Goal: Find specific page/section: Find specific page/section

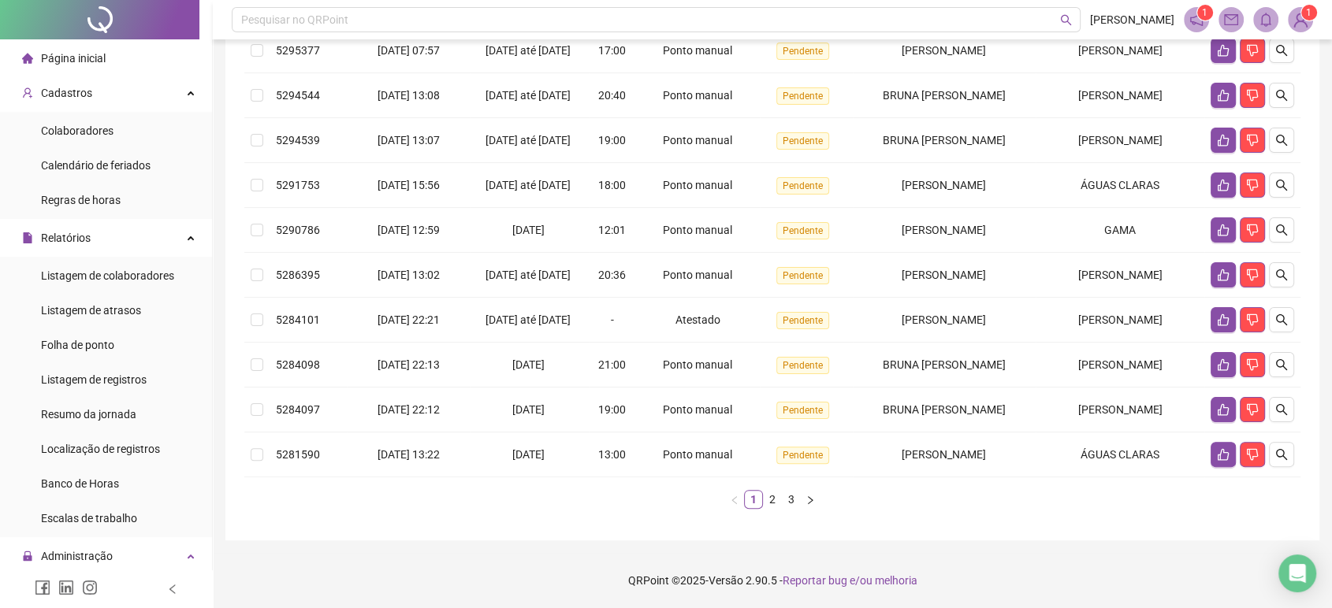
drag, startPoint x: 113, startPoint y: 11, endPoint x: 210, endPoint y: 43, distance: 101.9
click at [113, 11] on div at bounding box center [99, 19] width 199 height 39
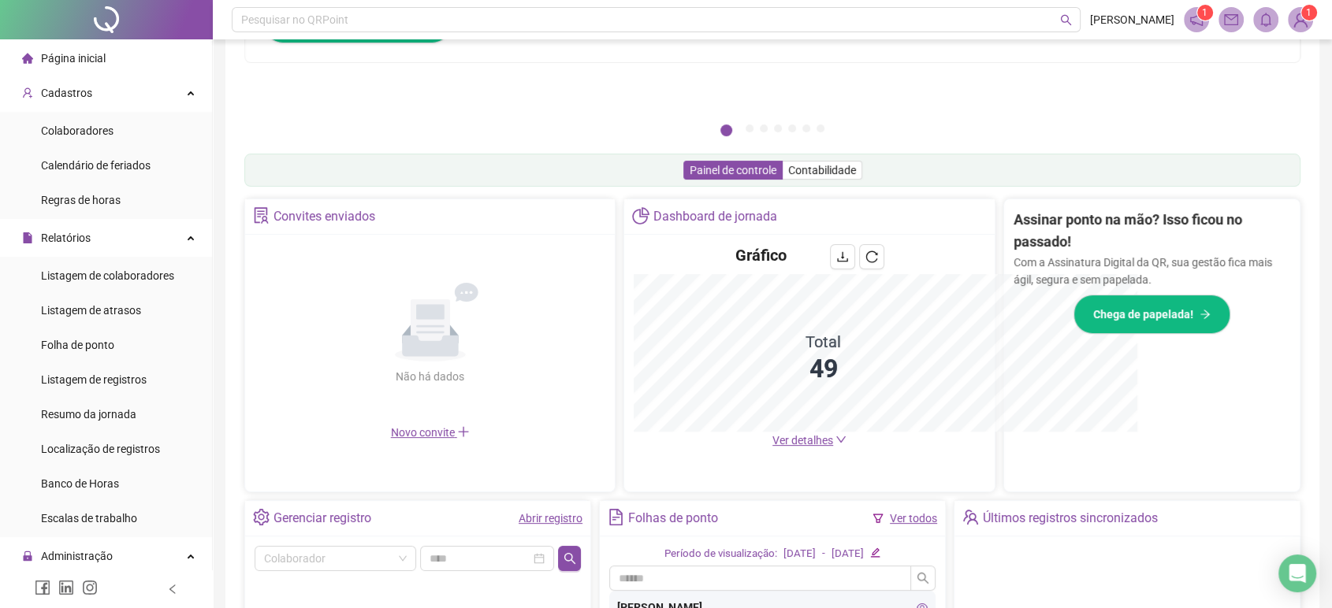
scroll to position [350, 0]
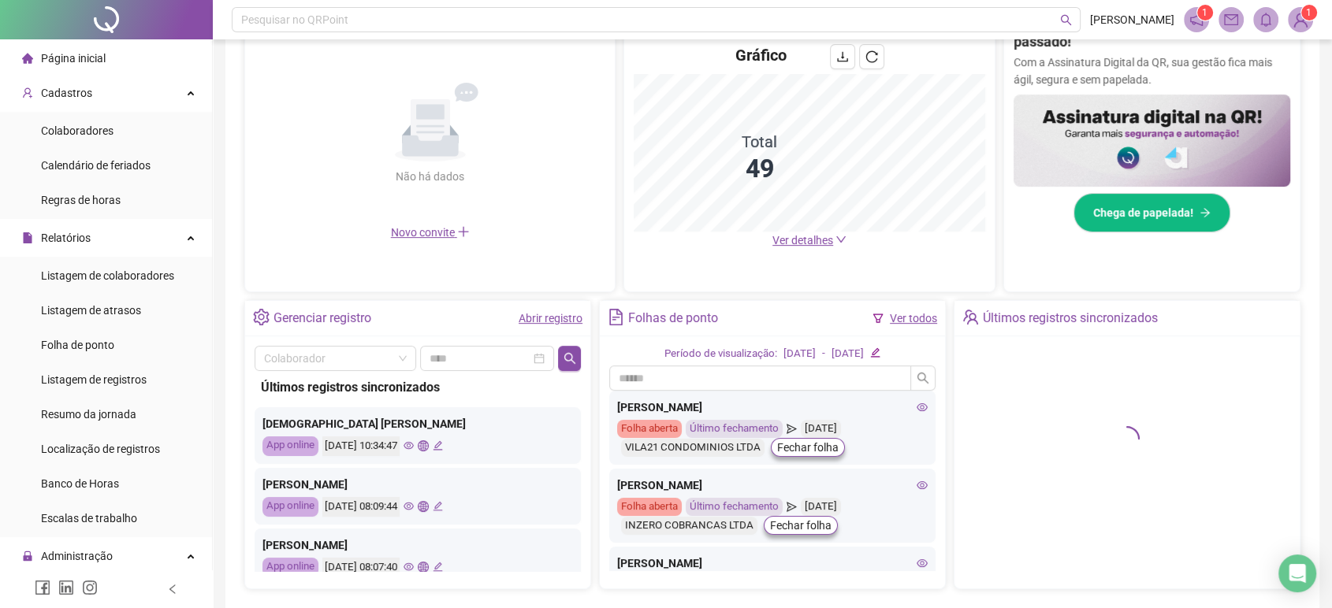
click at [414, 446] on icon "eye" at bounding box center [408, 445] width 10 height 10
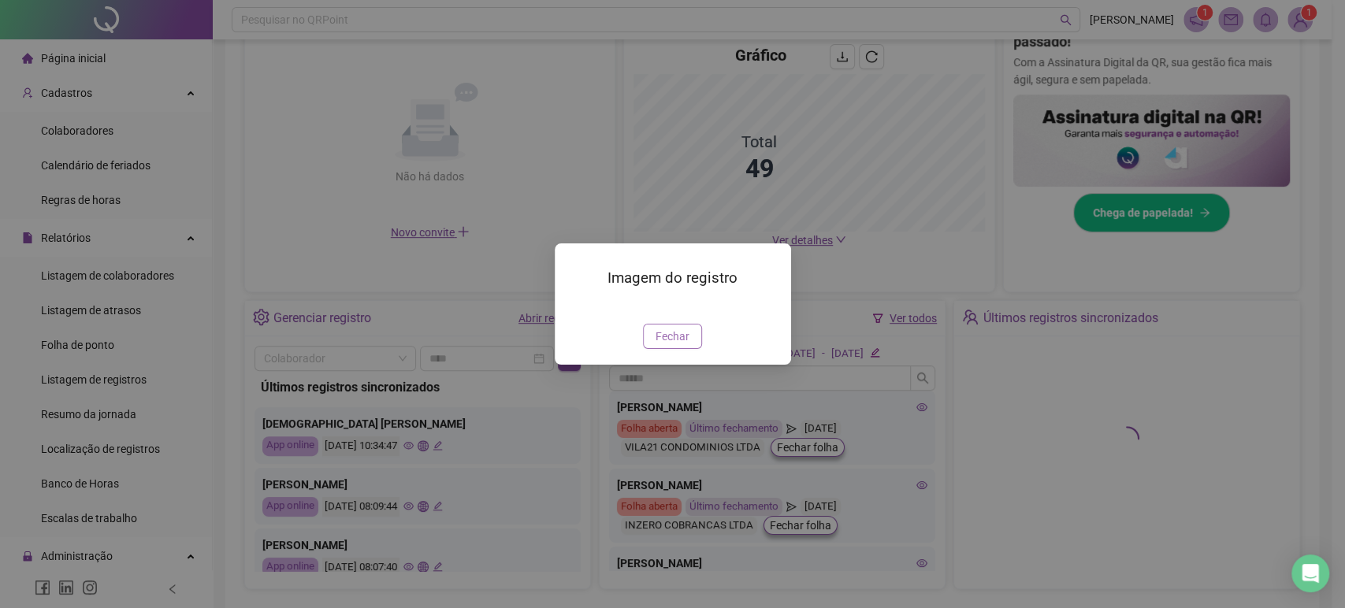
click at [679, 349] on button "Fechar" at bounding box center [672, 336] width 59 height 25
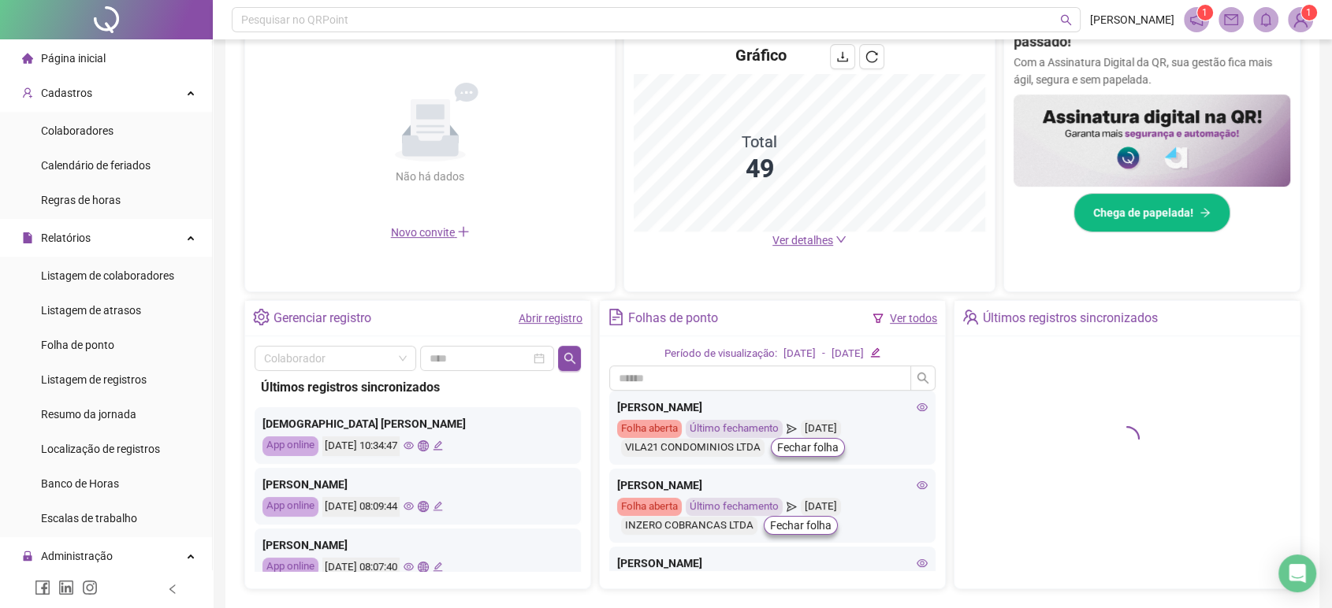
click at [424, 505] on div "[DATE] 08:09:44" at bounding box center [382, 507] width 121 height 20
click at [414, 504] on icon "eye" at bounding box center [408, 506] width 10 height 10
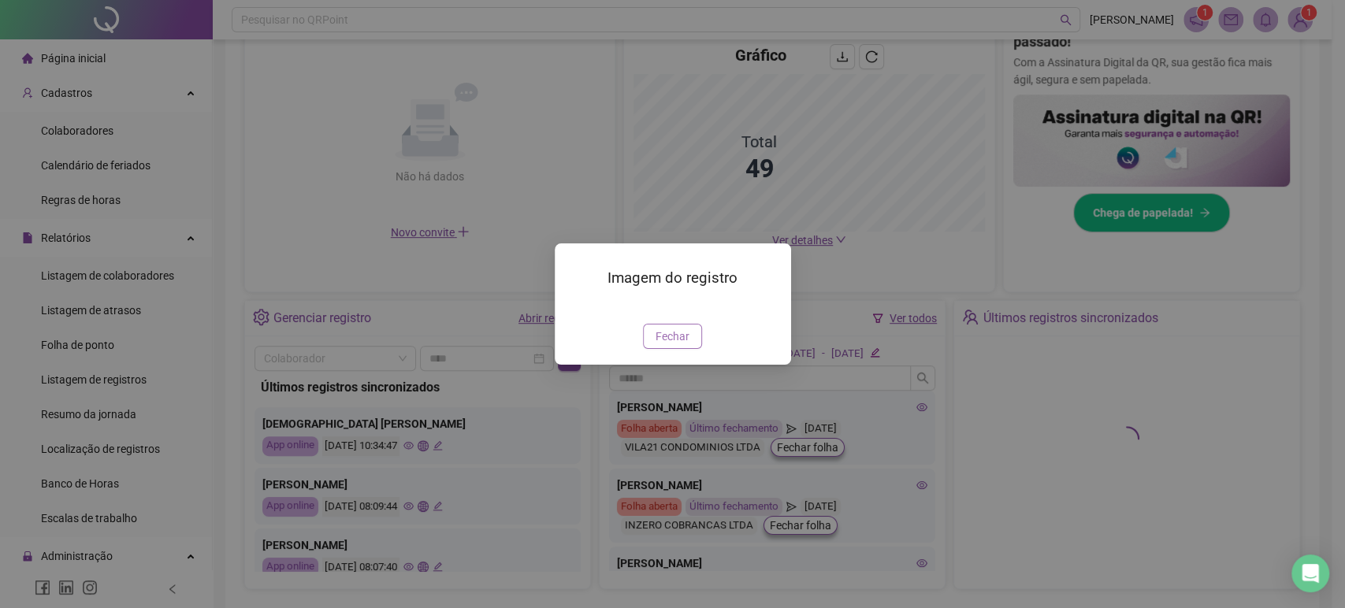
click at [668, 345] on span "Fechar" at bounding box center [673, 336] width 34 height 17
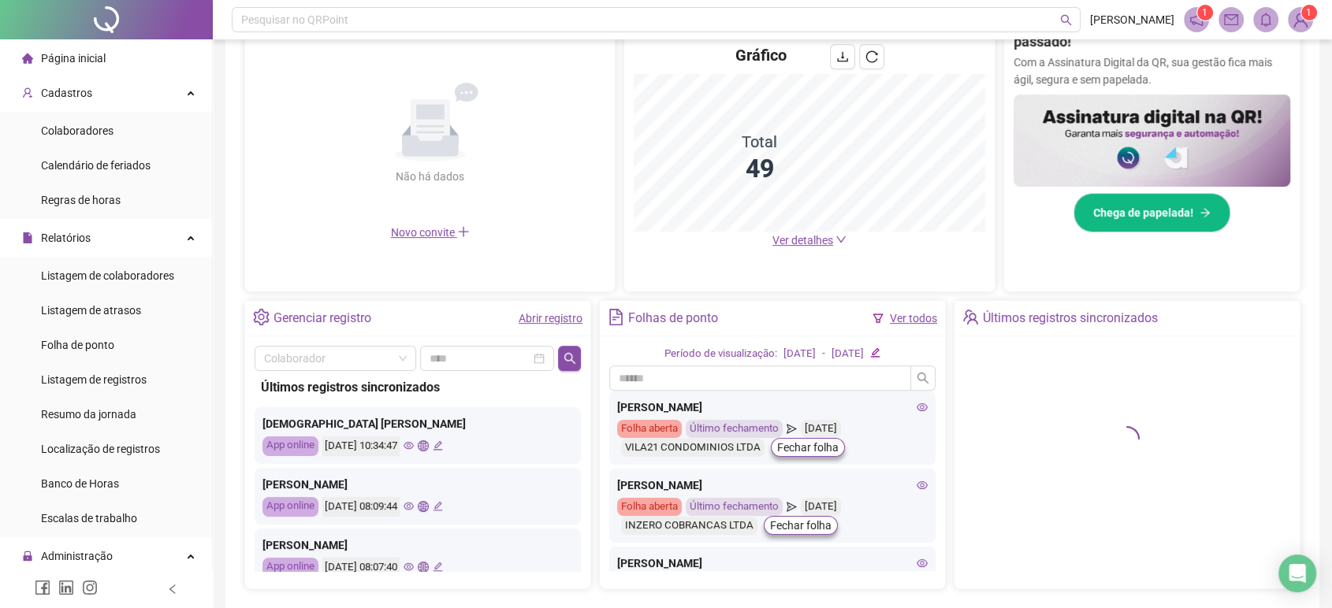
click at [414, 563] on icon "eye" at bounding box center [408, 567] width 10 height 10
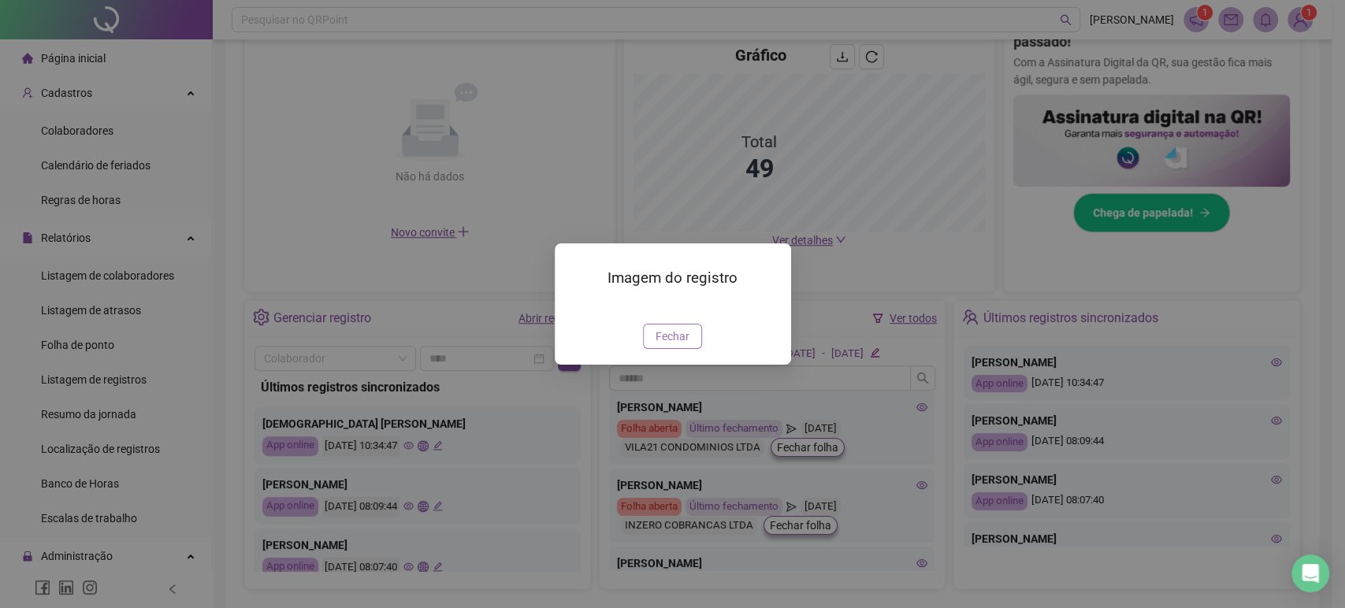
click at [678, 345] on span "Fechar" at bounding box center [673, 336] width 34 height 17
